Goal: Find specific page/section: Find specific page/section

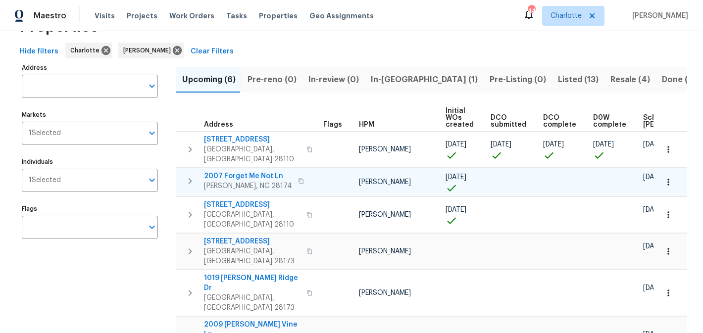
scroll to position [46, 0]
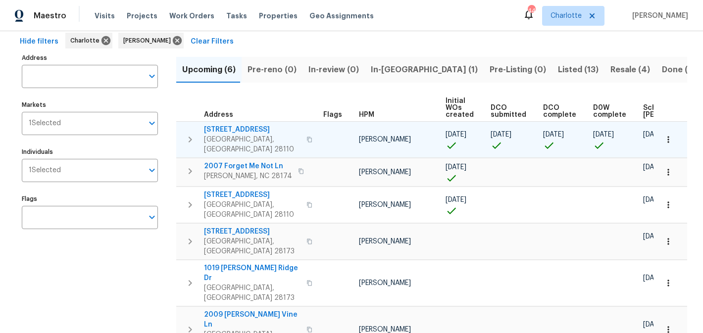
click at [241, 127] on span "[STREET_ADDRESS]" at bounding box center [252, 130] width 97 height 10
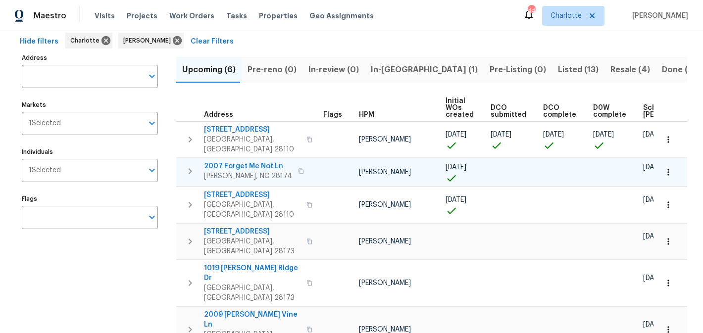
click at [247, 161] on span "2007 Forget Me Not Ln" at bounding box center [248, 166] width 88 height 10
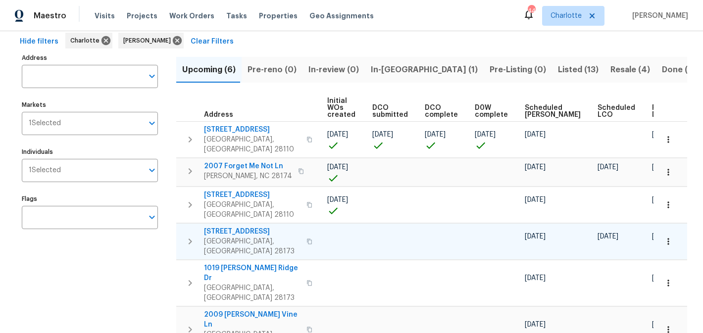
scroll to position [0, 0]
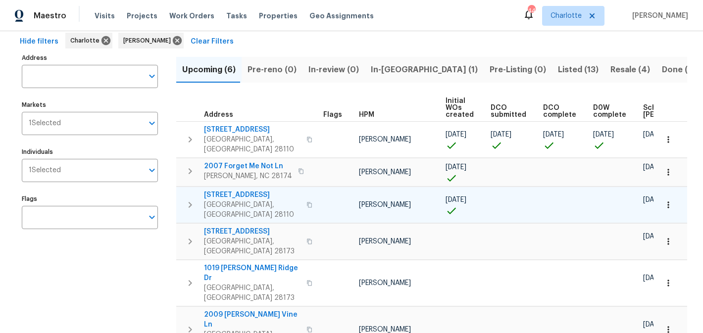
click at [226, 190] on span "2811 Iveywood Dr" at bounding box center [252, 195] width 97 height 10
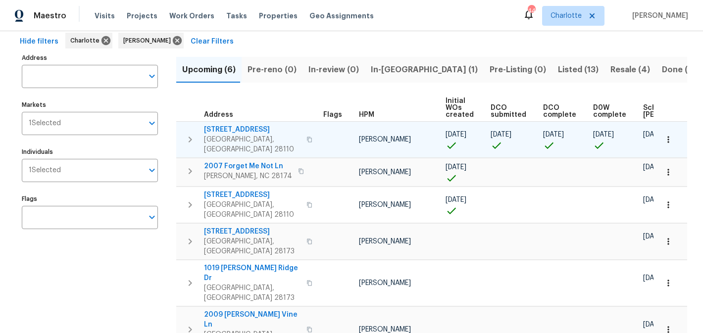
click at [245, 126] on span "2813 Faircroft Way" at bounding box center [252, 130] width 97 height 10
click at [193, 134] on icon "button" at bounding box center [190, 140] width 12 height 12
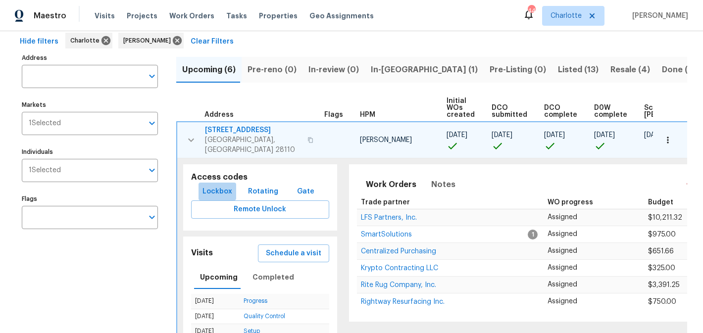
click at [208, 186] on span "Lockbox" at bounding box center [218, 192] width 30 height 12
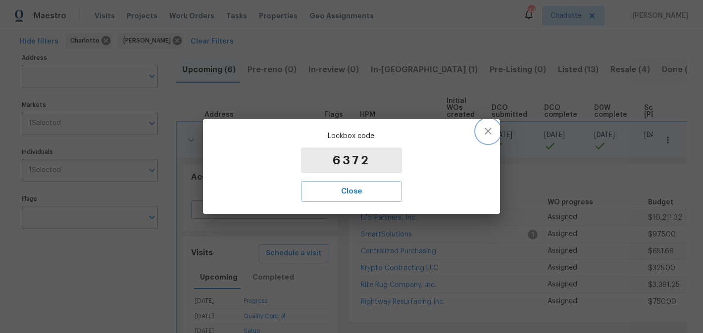
click at [484, 133] on icon "button" at bounding box center [488, 131] width 12 height 12
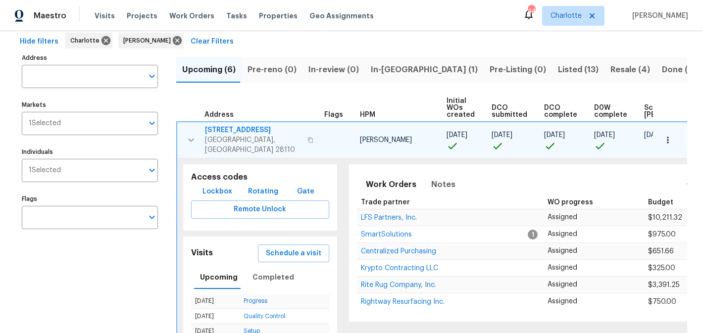
click at [278, 72] on span "Pre-reno (0)" at bounding box center [272, 70] width 49 height 14
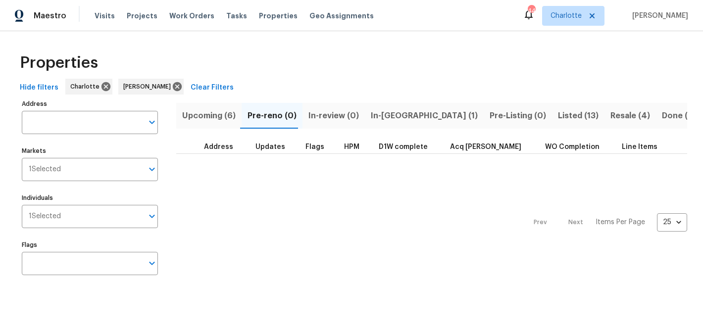
click at [324, 111] on span "In-review (0)" at bounding box center [334, 116] width 51 height 14
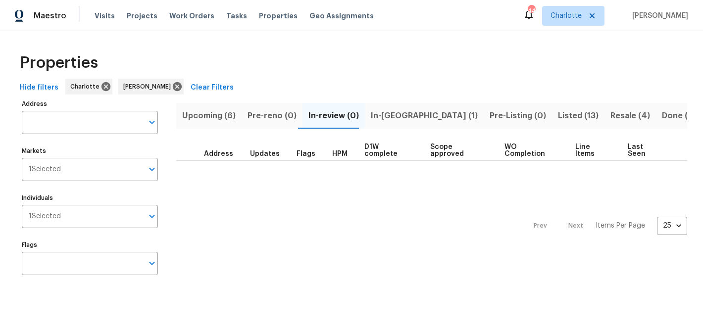
click at [372, 117] on span "In-reno (1)" at bounding box center [424, 116] width 107 height 14
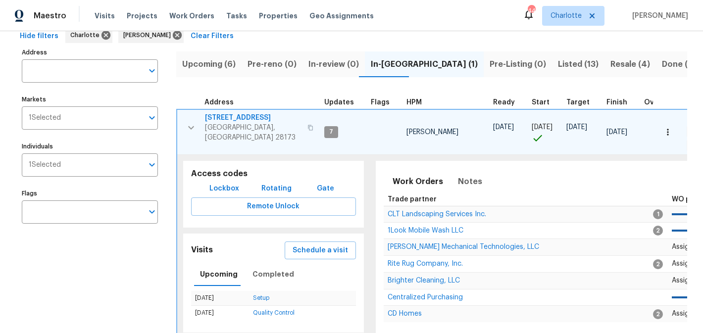
scroll to position [54, 0]
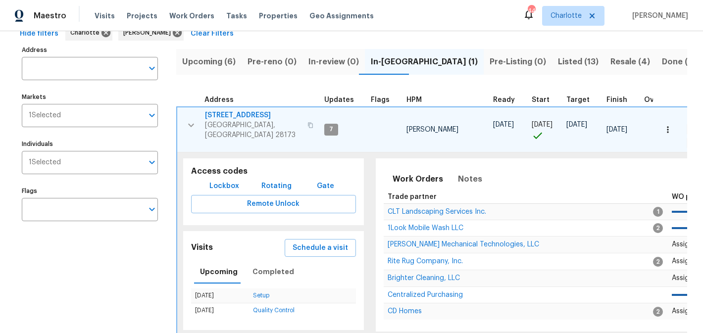
click at [227, 111] on span "431 Ranelagh Dr" at bounding box center [253, 115] width 97 height 10
click at [193, 119] on icon "button" at bounding box center [191, 125] width 12 height 12
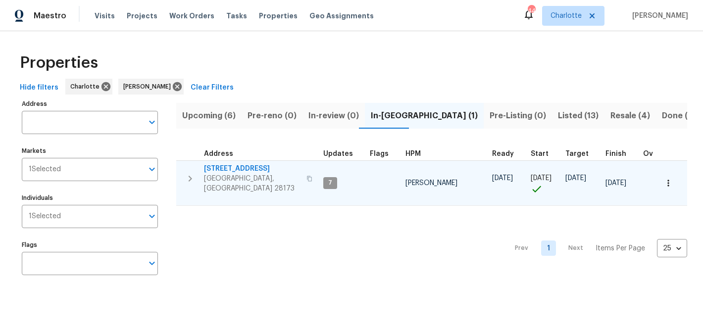
scroll to position [0, 0]
click at [558, 115] on span "Listed (13)" at bounding box center [578, 116] width 41 height 14
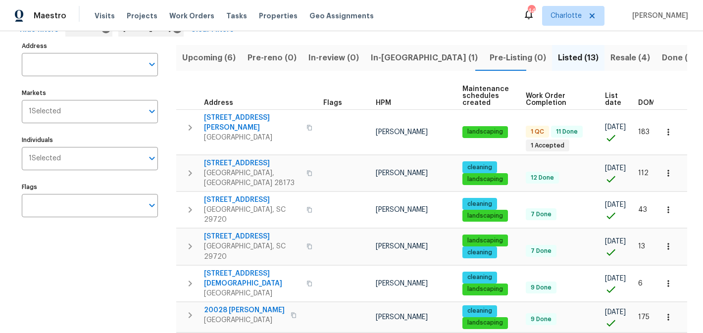
scroll to position [57, 0]
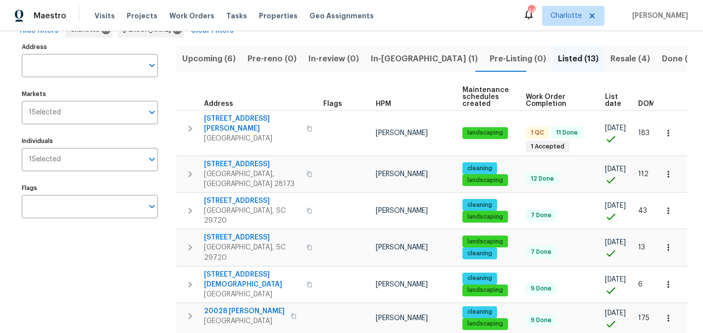
click at [611, 58] on span "Resale (4)" at bounding box center [631, 59] width 40 height 14
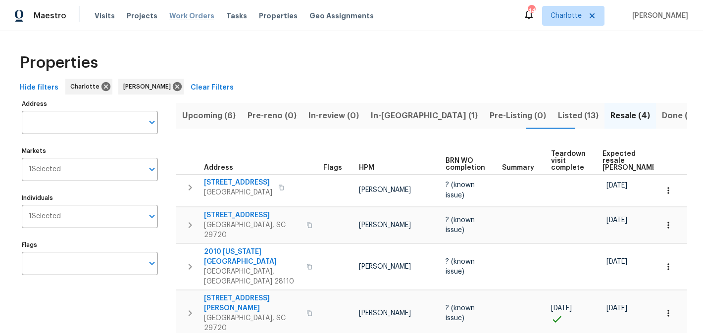
click at [182, 18] on span "Work Orders" at bounding box center [191, 16] width 45 height 10
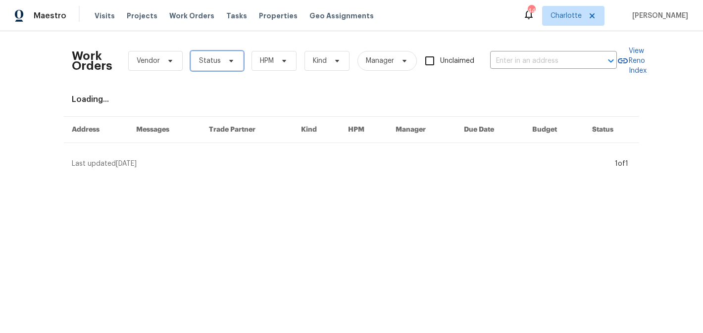
click at [229, 60] on icon at bounding box center [231, 61] width 4 height 2
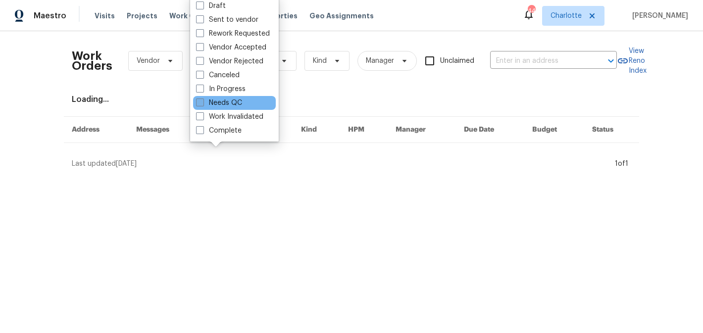
click at [231, 107] on label "Needs QC" at bounding box center [219, 103] width 46 height 10
click at [203, 105] on input "Needs QC" at bounding box center [199, 101] width 6 height 6
checkbox input "true"
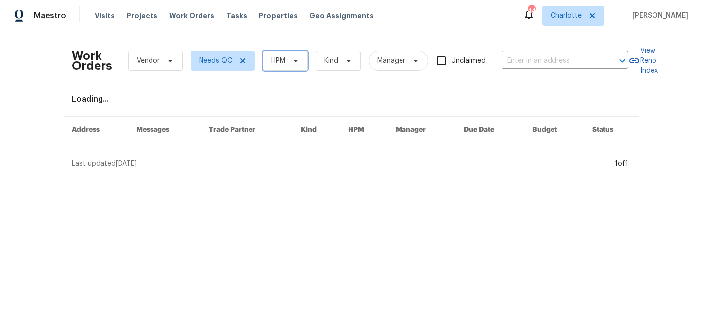
click at [296, 60] on icon at bounding box center [296, 61] width 4 height 2
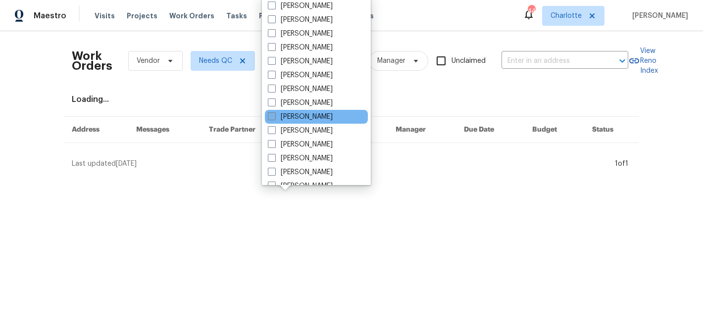
scroll to position [123, 0]
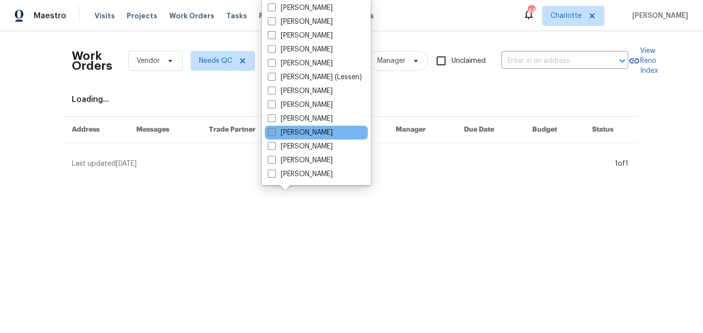
click at [301, 129] on label "[PERSON_NAME]" at bounding box center [300, 133] width 65 height 10
click at [274, 129] on input "[PERSON_NAME]" at bounding box center [271, 131] width 6 height 6
checkbox input "true"
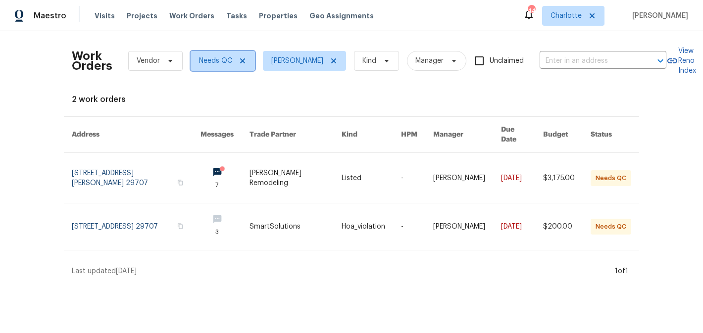
click at [241, 60] on icon at bounding box center [242, 60] width 5 height 5
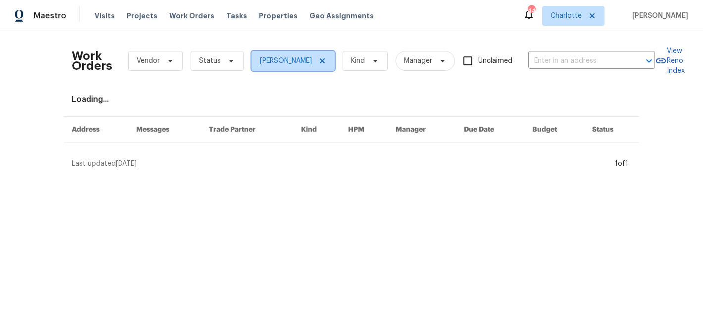
click at [326, 62] on icon at bounding box center [322, 61] width 8 height 8
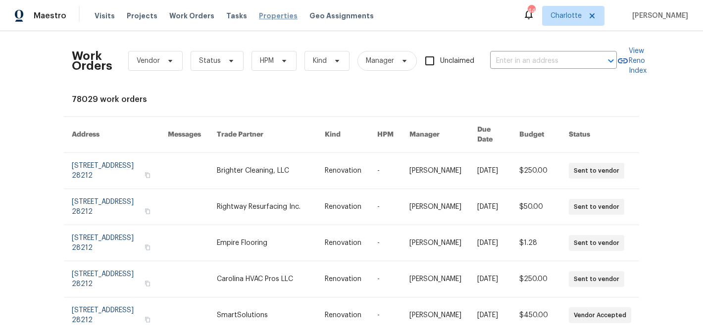
click at [261, 16] on span "Properties" at bounding box center [278, 16] width 39 height 10
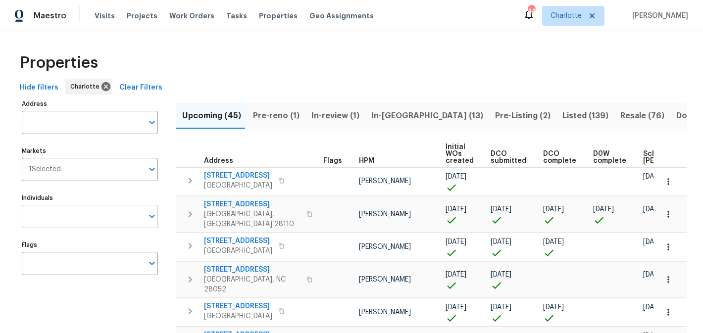
click at [98, 210] on input "Individuals" at bounding box center [82, 216] width 121 height 23
type input "matthew"
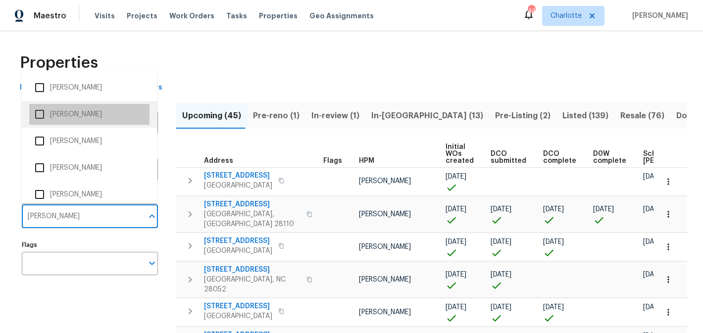
click at [94, 110] on li "[PERSON_NAME]" at bounding box center [89, 114] width 120 height 21
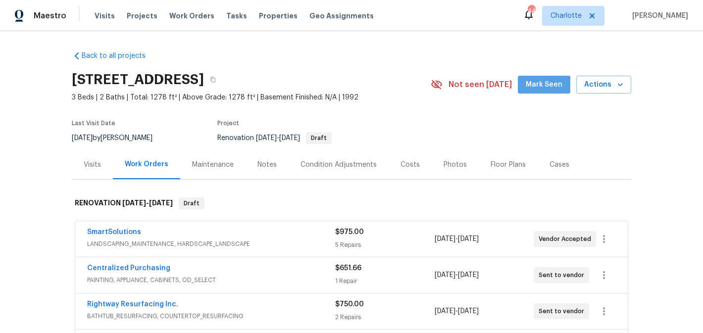
click at [542, 93] on button "Mark Seen" at bounding box center [544, 85] width 52 height 18
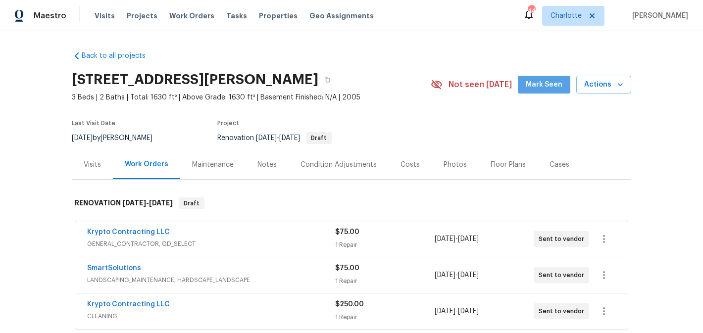
click at [551, 88] on span "Mark Seen" at bounding box center [544, 85] width 37 height 12
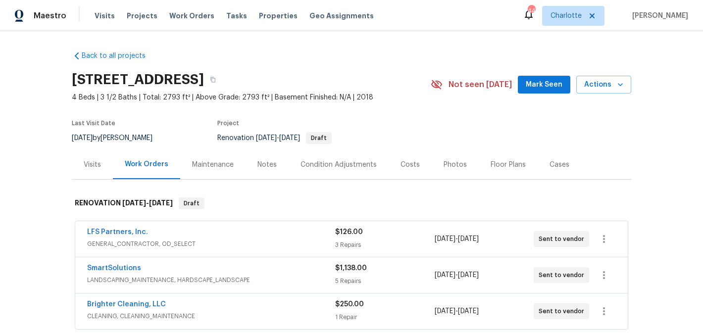
click at [538, 87] on span "Mark Seen" at bounding box center [544, 85] width 37 height 12
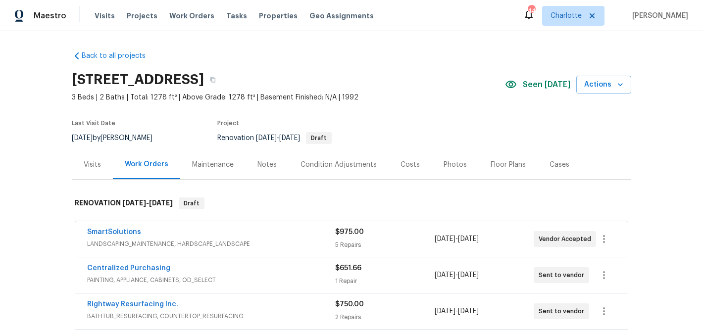
drag, startPoint x: 322, startPoint y: 82, endPoint x: 64, endPoint y: 79, distance: 258.1
click at [64, 79] on div "Back to all projects [STREET_ADDRESS] 3 Beds | 2 Baths | Total: 1278 ft² | Abov…" at bounding box center [351, 182] width 703 height 302
copy h2 "[STREET_ADDRESS]"
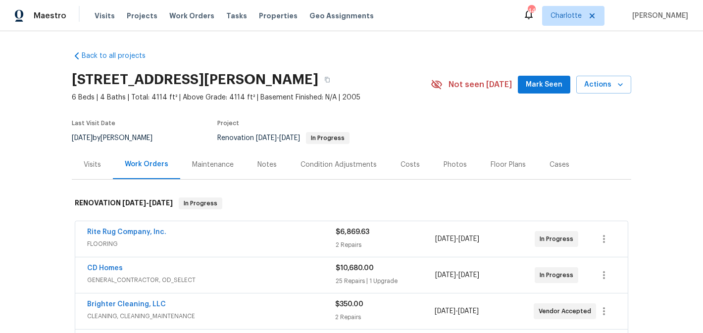
click at [534, 91] on button "Mark Seen" at bounding box center [544, 85] width 52 height 18
